Goal: Transaction & Acquisition: Purchase product/service

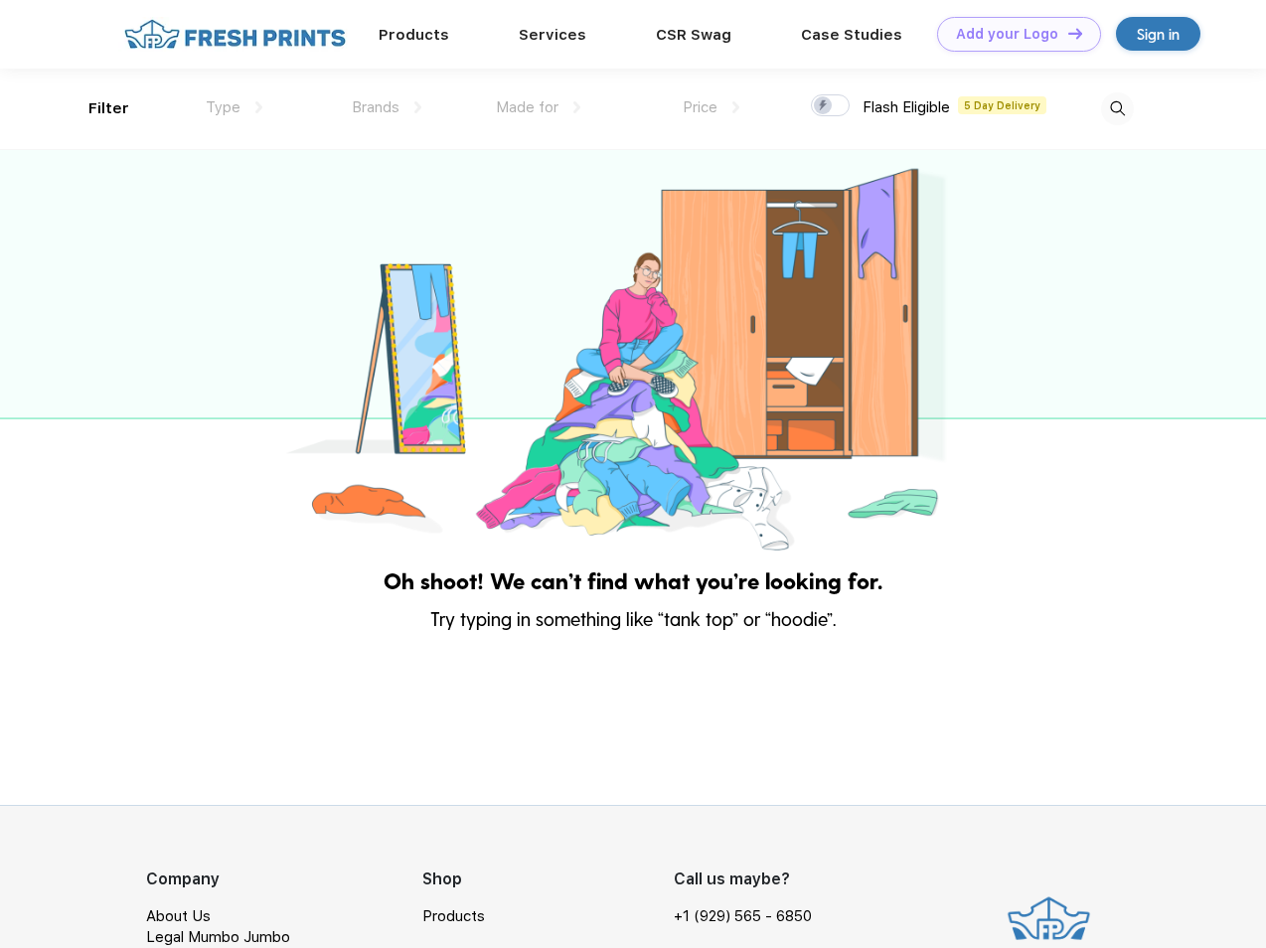
click at [1011, 34] on link "Add your Logo Design Tool" at bounding box center [1019, 34] width 164 height 35
click at [0, 0] on div "Design Tool" at bounding box center [0, 0] width 0 height 0
click at [1066, 33] on link "Add your Logo Design Tool" at bounding box center [1019, 34] width 164 height 35
click at [95, 108] on div "Filter" at bounding box center [108, 108] width 41 height 23
click at [234, 107] on span "Type" at bounding box center [223, 107] width 35 height 18
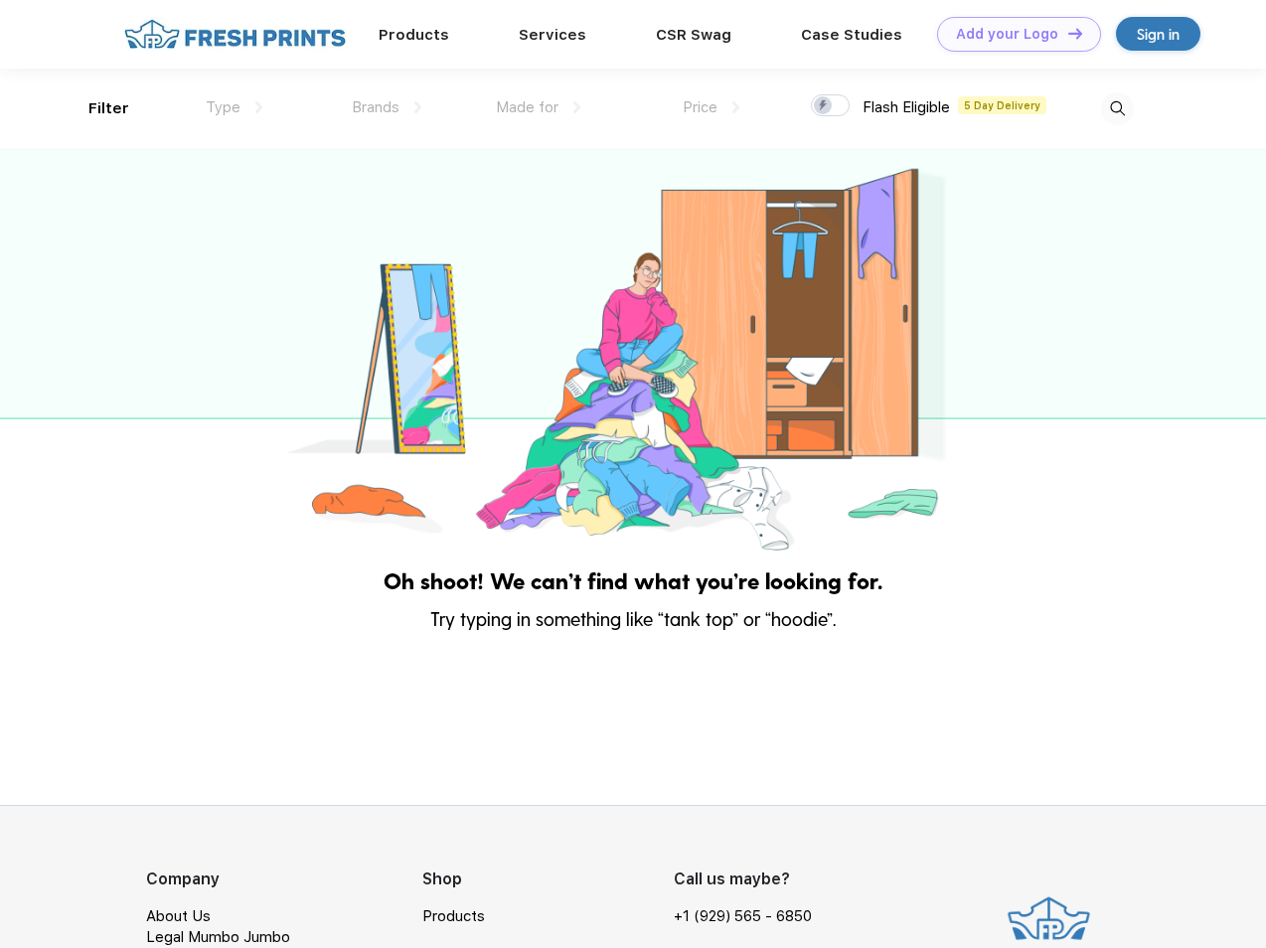
click at [386, 107] on span "Brands" at bounding box center [376, 107] width 48 height 18
click at [538, 107] on span "Made for" at bounding box center [527, 107] width 63 height 18
click at [711, 107] on span "Price" at bounding box center [699, 107] width 35 height 18
click at [831, 106] on div at bounding box center [830, 105] width 39 height 22
click at [824, 106] on input "checkbox" at bounding box center [817, 99] width 13 height 13
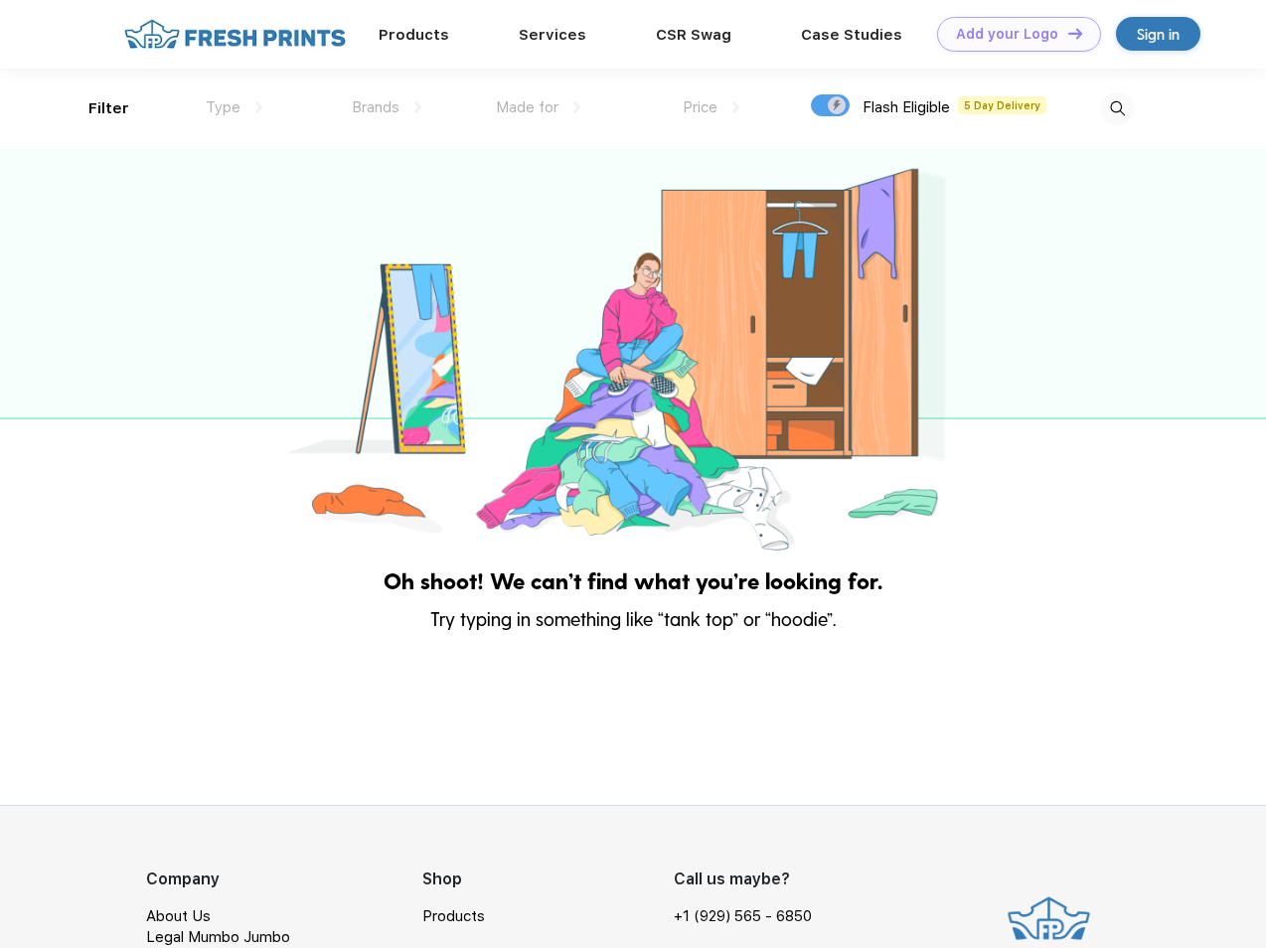
click at [1117, 108] on img at bounding box center [1117, 108] width 33 height 33
